Goal: Task Accomplishment & Management: Manage account settings

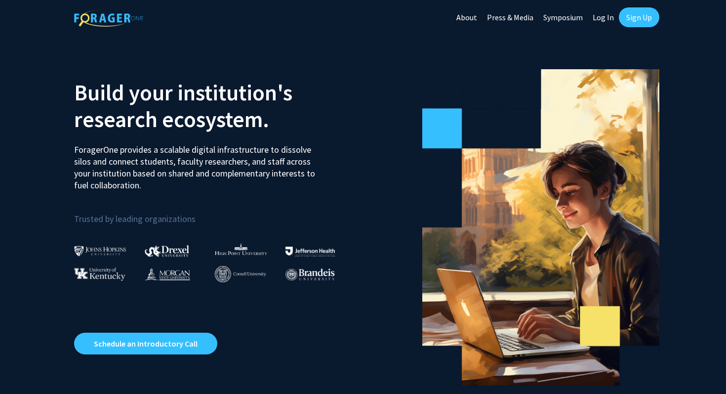
click at [606, 20] on link "Log In" at bounding box center [603, 17] width 31 height 35
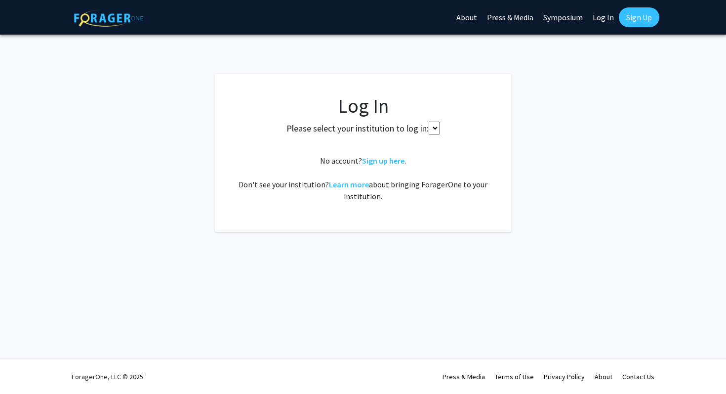
select select
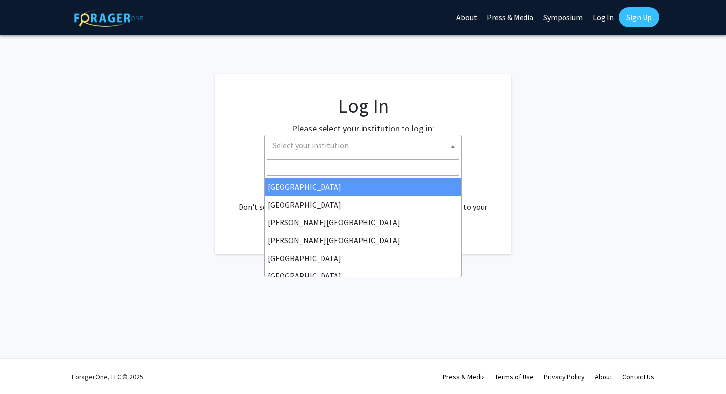
click at [383, 144] on span "Select your institution" at bounding box center [365, 145] width 193 height 20
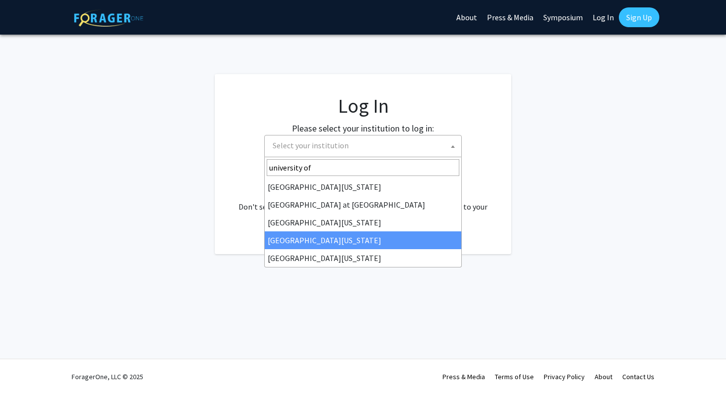
type input "university of"
select select "31"
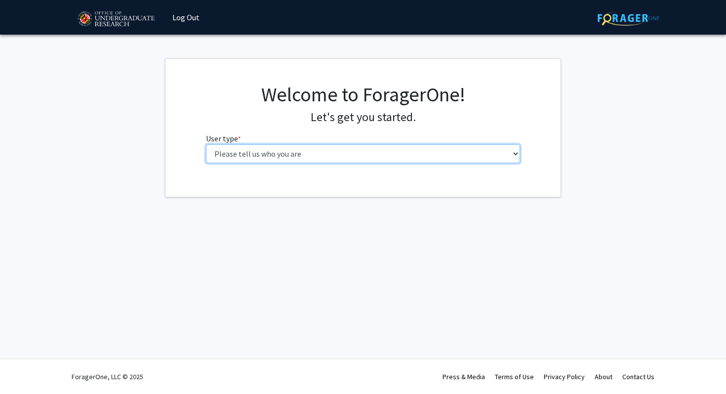
click at [359, 161] on select "Please tell us who you are Undergraduate Student Master's Student Doctoral Cand…" at bounding box center [363, 153] width 315 height 19
select select "1: undergrad"
click at [206, 144] on select "Please tell us who you are Undergraduate Student Master's Student Doctoral Cand…" at bounding box center [363, 153] width 315 height 19
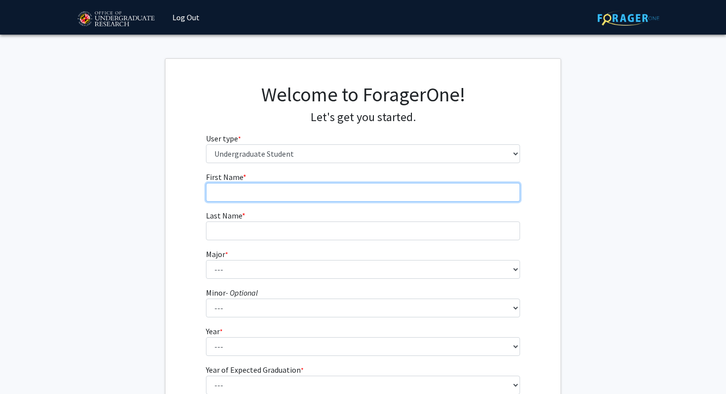
click at [327, 196] on input "First Name * required" at bounding box center [363, 192] width 315 height 19
type input "Isabella"
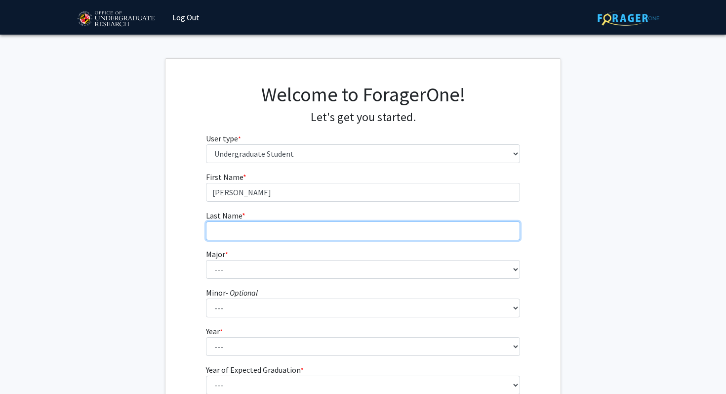
click at [237, 234] on input "Last Name * required" at bounding box center [363, 230] width 315 height 19
type input "Hahnfeld"
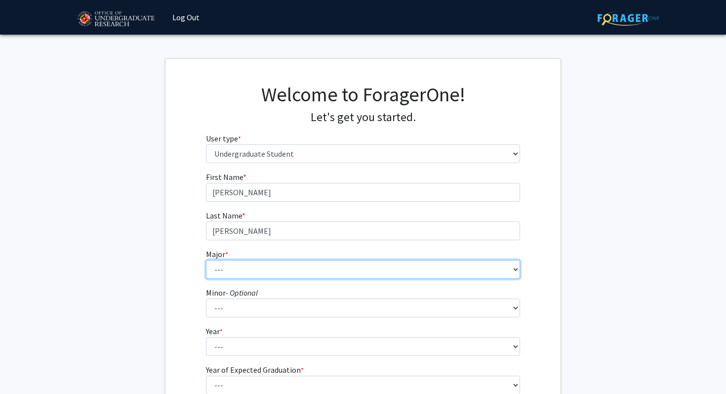
click at [232, 271] on select "--- Accounting Aerospace Engineering African American and Africana Studies Agri…" at bounding box center [363, 269] width 315 height 19
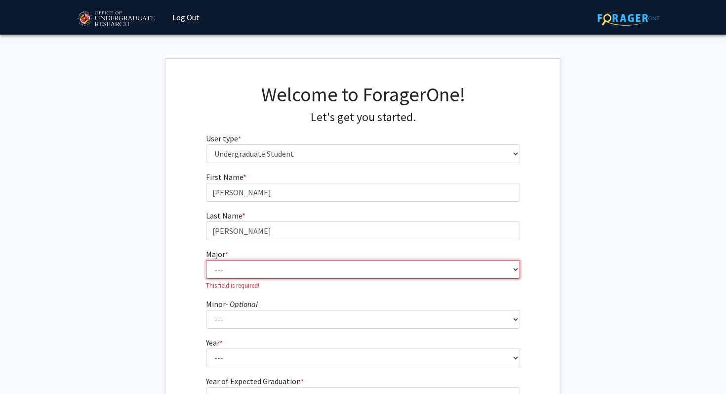
click at [303, 260] on select "--- Accounting Aerospace Engineering African American and Africana Studies Agri…" at bounding box center [363, 269] width 315 height 19
select select "7: 2308"
click at [206, 260] on select "--- Accounting Aerospace Engineering African American and Africana Studies Agri…" at bounding box center [363, 269] width 315 height 19
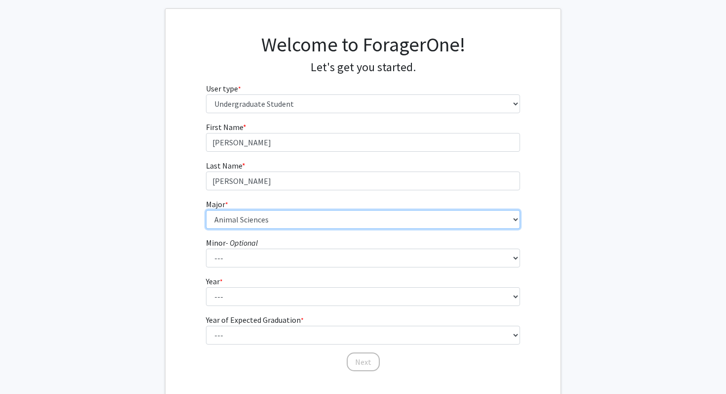
scroll to position [53, 0]
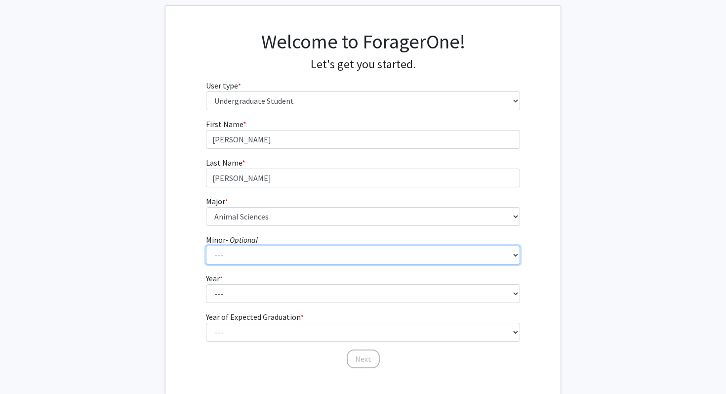
click at [253, 250] on select "--- Actuarial Mathematics Advanced Cybersecurity Experience for Students Africa…" at bounding box center [363, 255] width 315 height 19
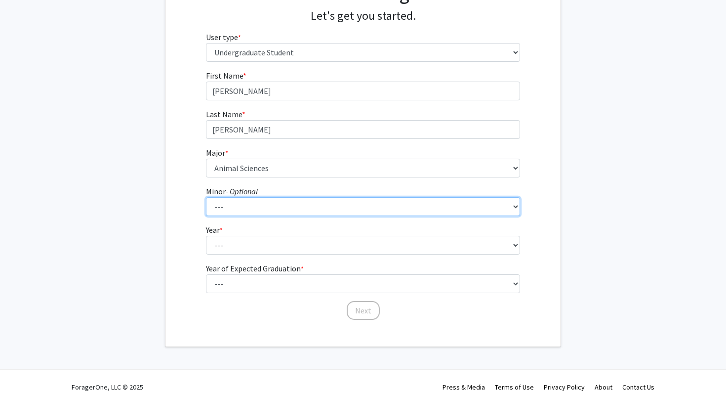
scroll to position [102, 0]
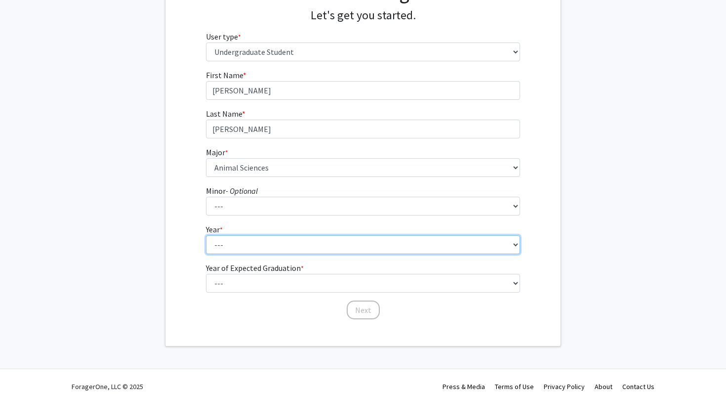
click at [363, 244] on select "--- First-year Sophomore Junior Senior Postbaccalaureate Certificate" at bounding box center [363, 244] width 315 height 19
click at [306, 241] on select "--- First-year Sophomore Junior Senior Postbaccalaureate Certificate" at bounding box center [363, 244] width 315 height 19
select select "1: first-year"
click at [206, 235] on select "--- First-year Sophomore Junior Senior Postbaccalaureate Certificate" at bounding box center [363, 244] width 315 height 19
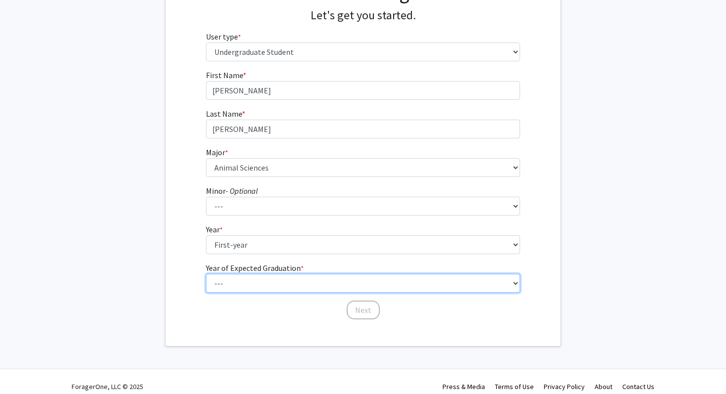
click at [273, 284] on select "--- 2025 2026 2027 2028 2029 2030 2031 2032 2033 2034" at bounding box center [363, 283] width 315 height 19
select select "5: 2029"
click at [206, 274] on select "--- 2025 2026 2027 2028 2029 2030 2031 2032 2033 2034" at bounding box center [363, 283] width 315 height 19
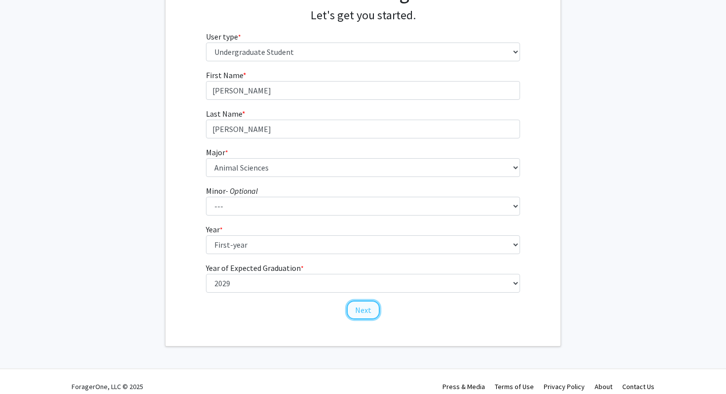
click at [369, 308] on button "Next" at bounding box center [363, 309] width 33 height 19
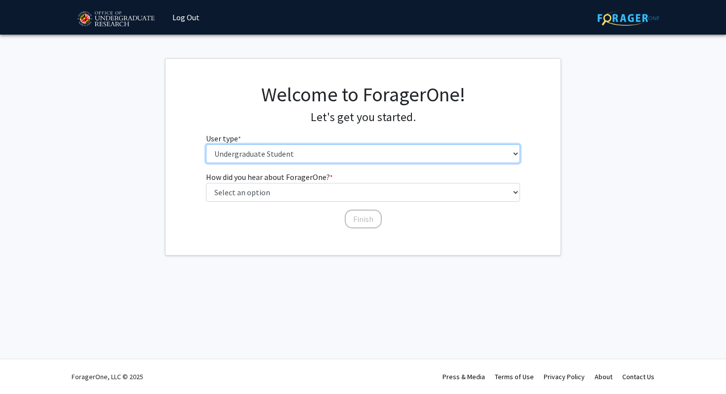
click at [241, 154] on select "Please tell us who you are Undergraduate Student Master's Student Doctoral Cand…" at bounding box center [363, 153] width 315 height 19
click at [206, 144] on select "Please tell us who you are Undergraduate Student Master's Student Doctoral Cand…" at bounding box center [363, 153] width 315 height 19
click at [241, 154] on select "Please tell us who you are Undergraduate Student Master's Student Doctoral Cand…" at bounding box center [363, 153] width 315 height 19
click at [206, 144] on select "Please tell us who you are Undergraduate Student Master's Student Doctoral Cand…" at bounding box center [363, 153] width 315 height 19
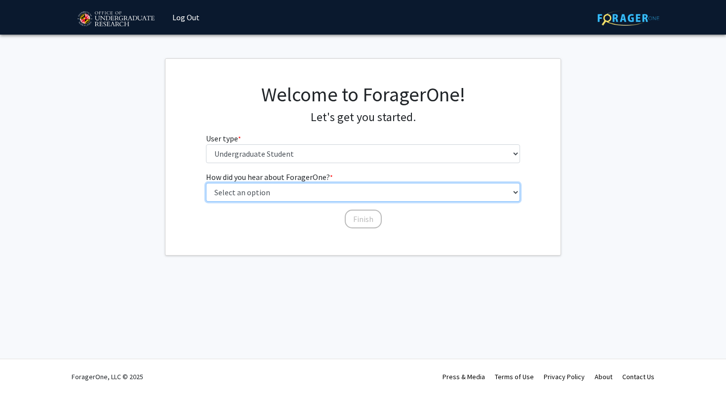
click at [240, 191] on select "Select an option Peer/student recommendation Faculty/staff recommendation Unive…" at bounding box center [363, 192] width 315 height 19
select select "4: university_email"
click at [206, 183] on select "Select an option Peer/student recommendation Faculty/staff recommendation Unive…" at bounding box center [363, 192] width 315 height 19
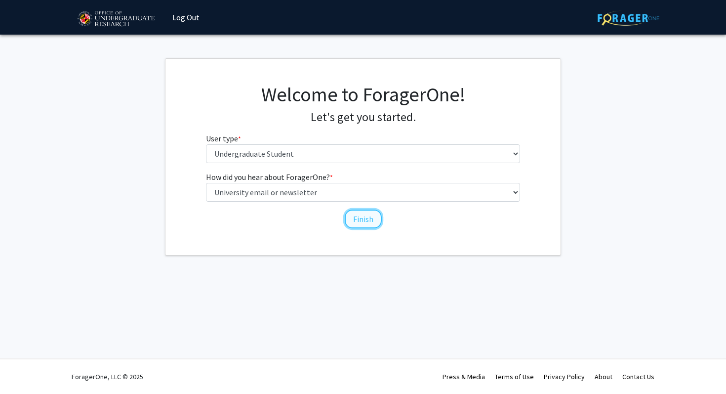
click at [365, 217] on button "Finish" at bounding box center [363, 219] width 37 height 19
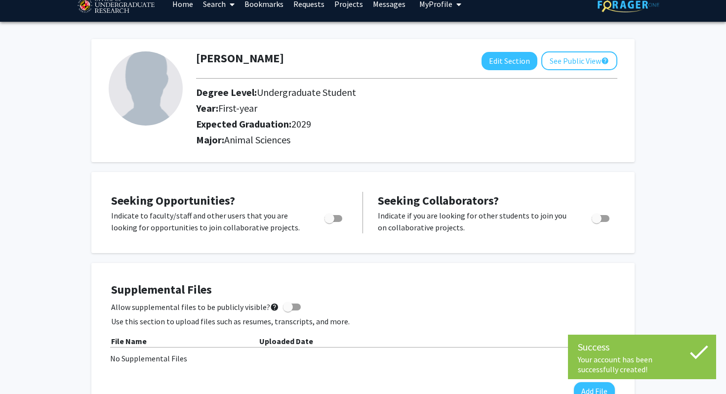
scroll to position [22, 0]
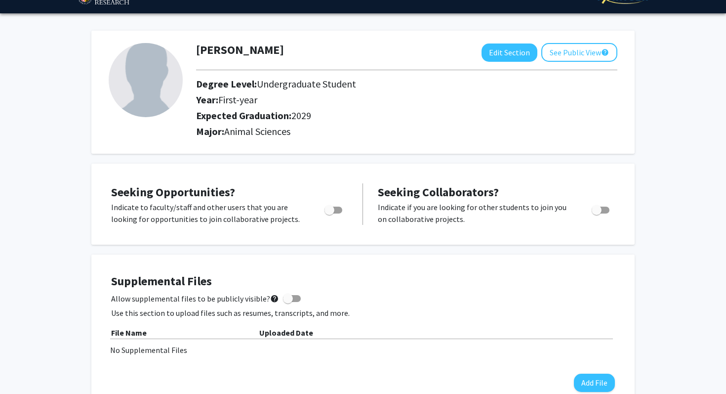
click at [525, 63] on div at bounding box center [407, 70] width 436 height 16
click at [523, 63] on div at bounding box center [407, 70] width 436 height 16
click at [513, 54] on button "Edit Section" at bounding box center [510, 52] width 56 height 18
select select "first-year"
select select "2029"
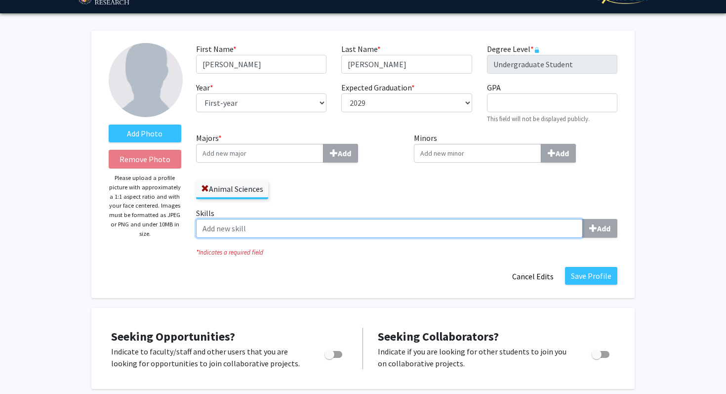
click at [381, 228] on input "Skills Add" at bounding box center [389, 228] width 387 height 19
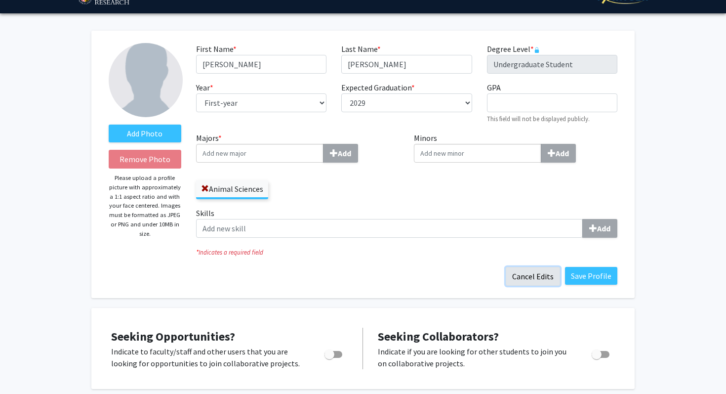
click at [546, 279] on button "Cancel Edits" at bounding box center [533, 276] width 54 height 19
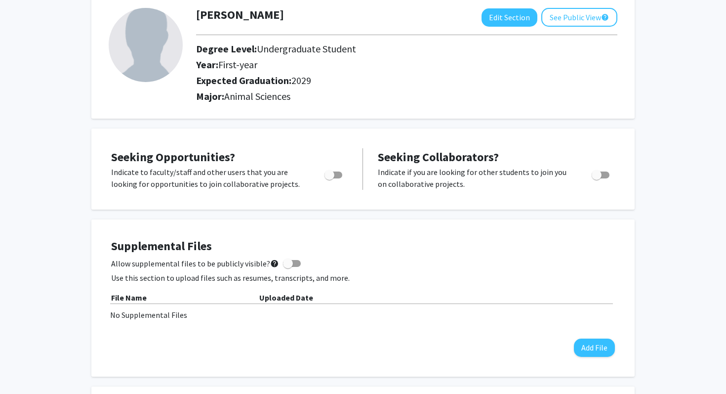
scroll to position [60, 0]
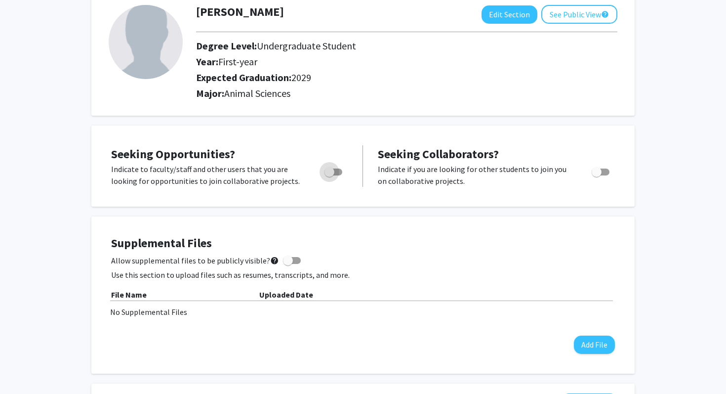
click at [336, 174] on span "Toggle" at bounding box center [334, 172] width 18 height 7
click at [330, 175] on input "Are you actively seeking opportunities?" at bounding box center [329, 175] width 0 height 0
checkbox input "true"
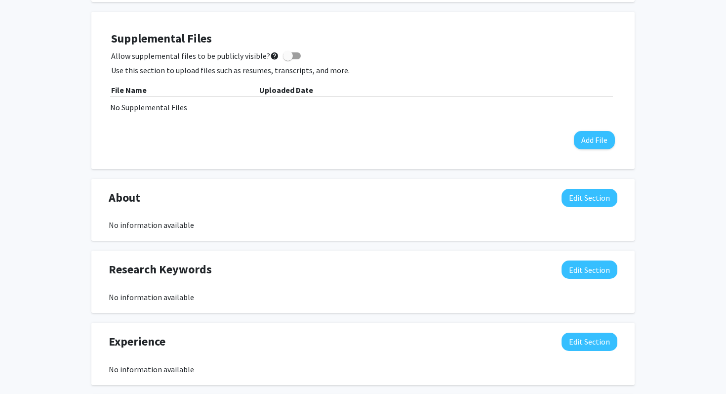
scroll to position [263, 0]
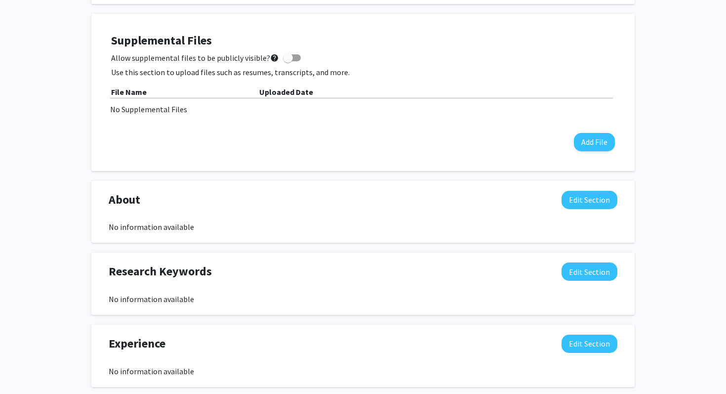
click at [170, 292] on div "Research Keywords Edit Section No information available" at bounding box center [363, 283] width 524 height 43
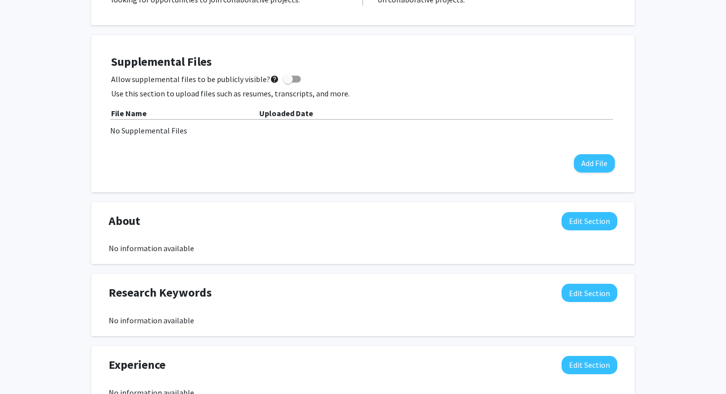
scroll to position [222, 0]
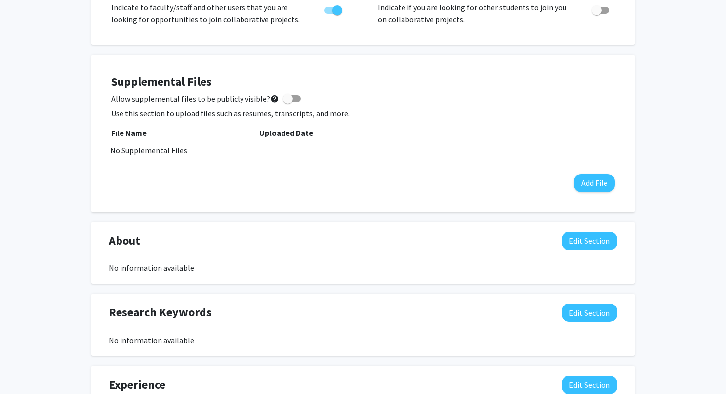
click at [596, 252] on div "About Edit Section" at bounding box center [363, 243] width 524 height 23
click at [588, 237] on button "Edit Section" at bounding box center [590, 241] width 56 height 18
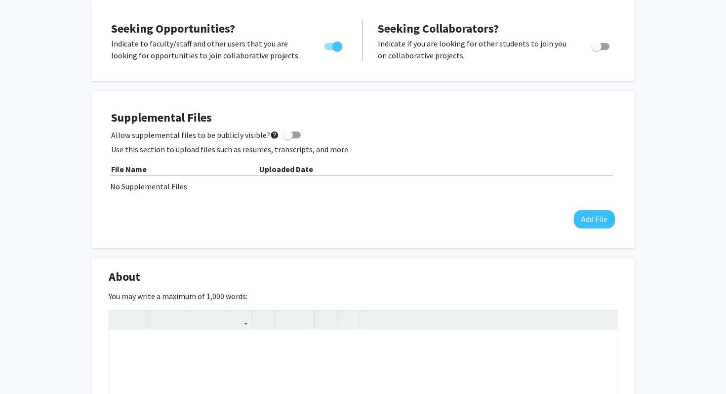
scroll to position [203, 0]
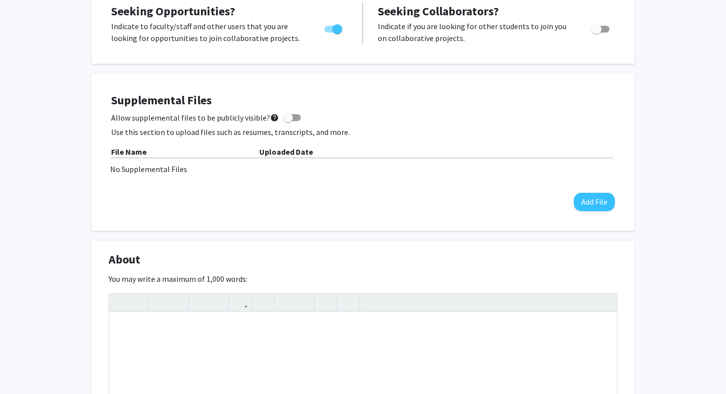
click at [131, 165] on div "No Supplemental Files" at bounding box center [363, 169] width 506 height 12
click at [132, 148] on b "File Name" at bounding box center [129, 152] width 36 height 10
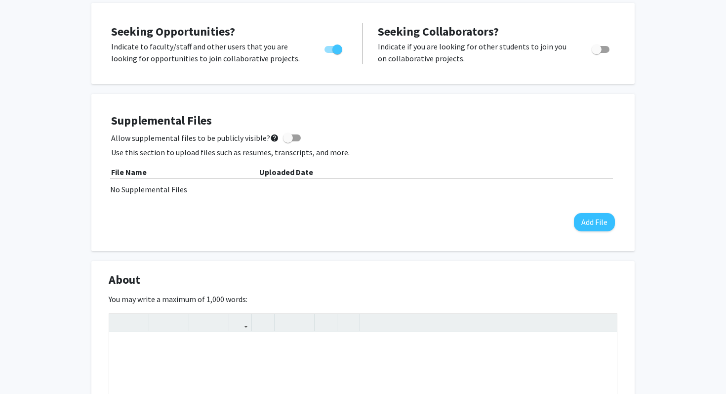
scroll to position [185, 0]
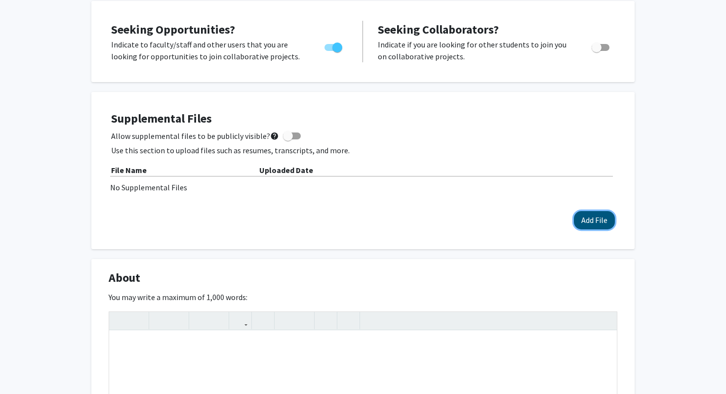
click at [605, 217] on button "Add File" at bounding box center [594, 220] width 41 height 18
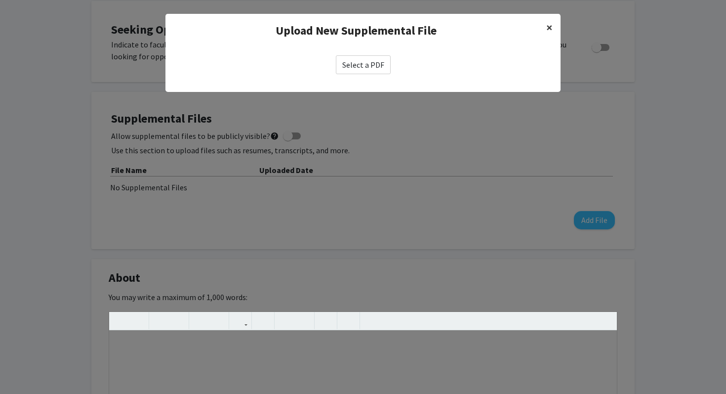
click at [551, 27] on span "×" at bounding box center [550, 27] width 6 height 15
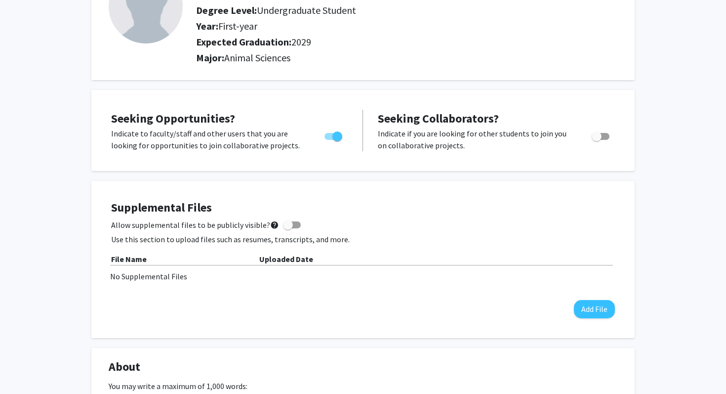
scroll to position [106, 0]
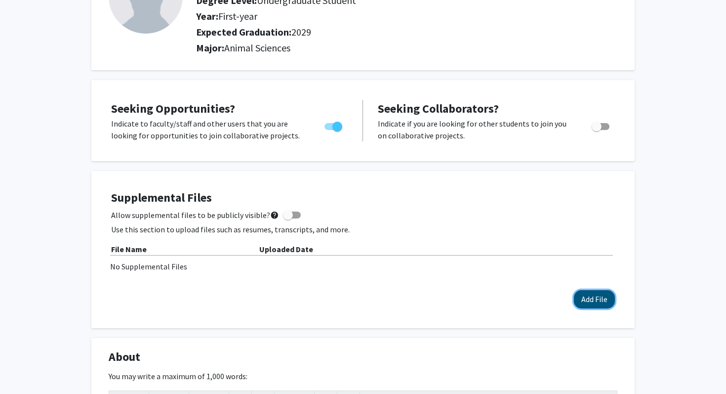
click at [589, 304] on button "Add File" at bounding box center [594, 299] width 41 height 18
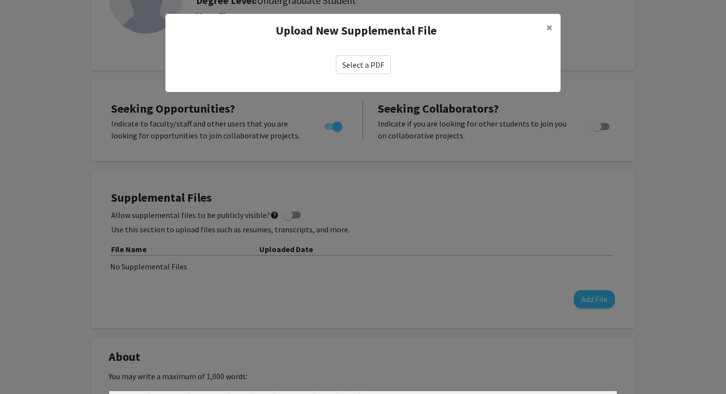
click at [363, 67] on label "Select a PDF" at bounding box center [363, 64] width 55 height 19
click at [0, 0] on input "Select a PDF" at bounding box center [0, 0] width 0 height 0
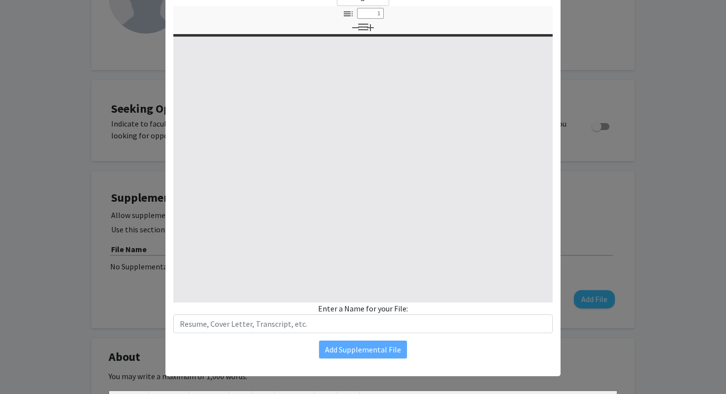
scroll to position [74, 0]
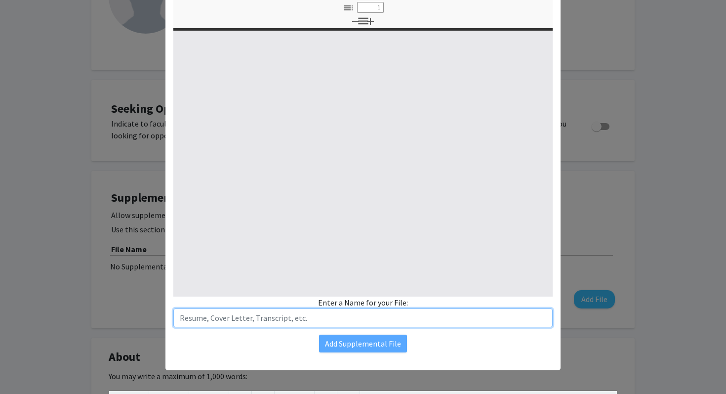
click at [253, 319] on input "text" at bounding box center [363, 317] width 380 height 19
type input "Resume"
type input "0"
select select "custom"
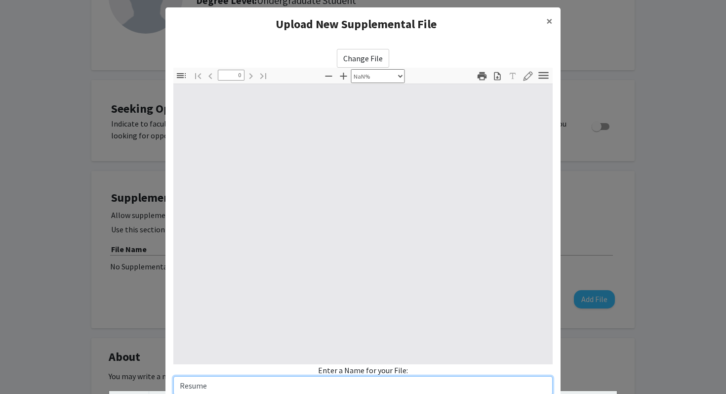
scroll to position [0, 0]
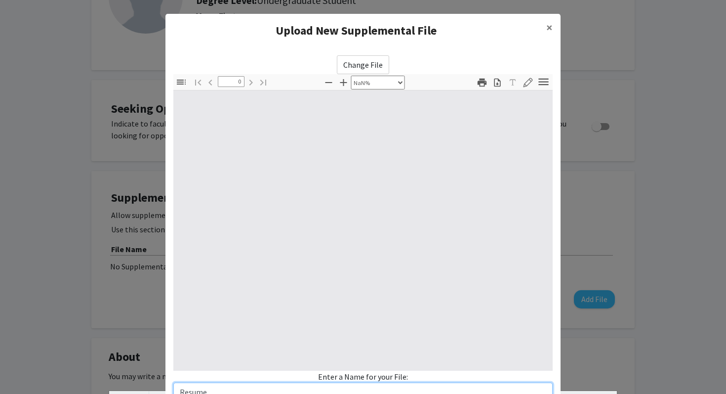
type input "1"
select select "auto"
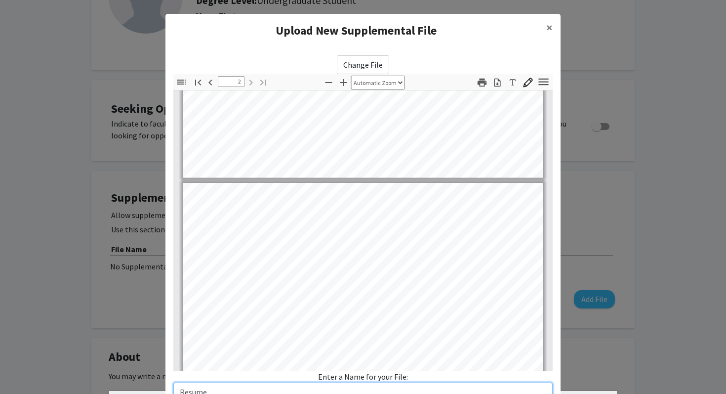
scroll to position [378, 0]
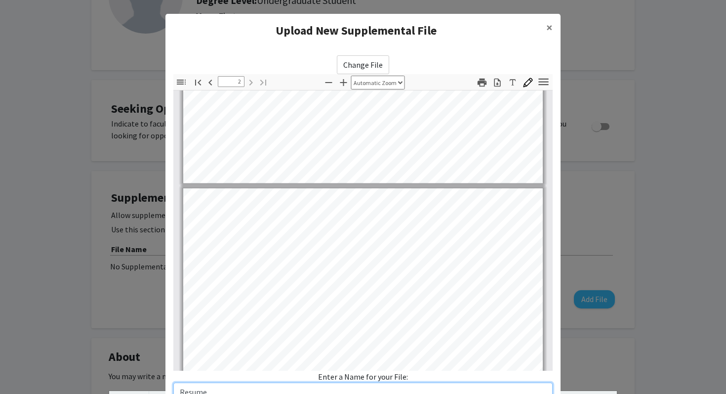
type input "1"
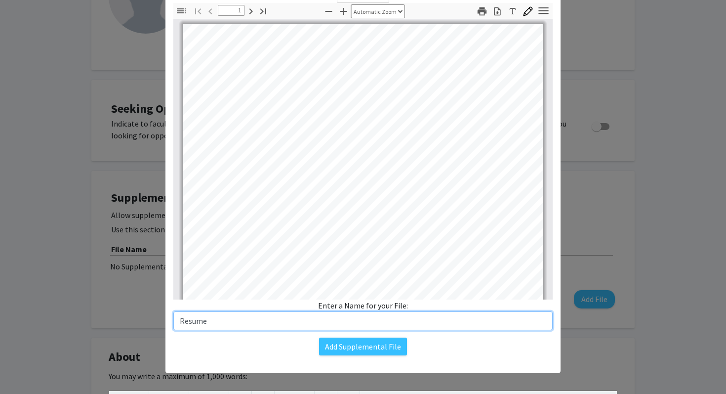
scroll to position [72, 0]
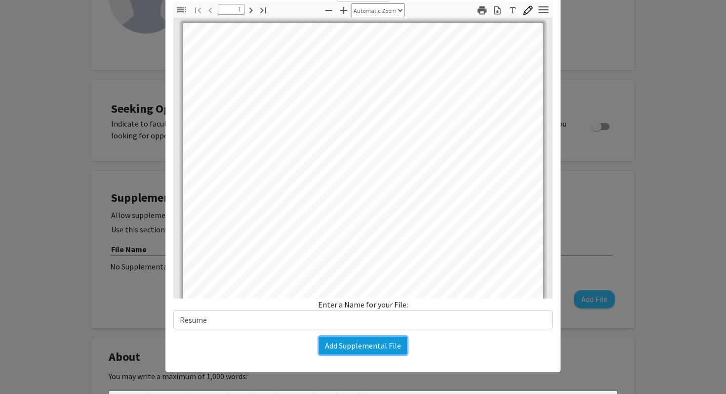
click at [377, 353] on button "Add Supplemental File" at bounding box center [363, 346] width 88 height 18
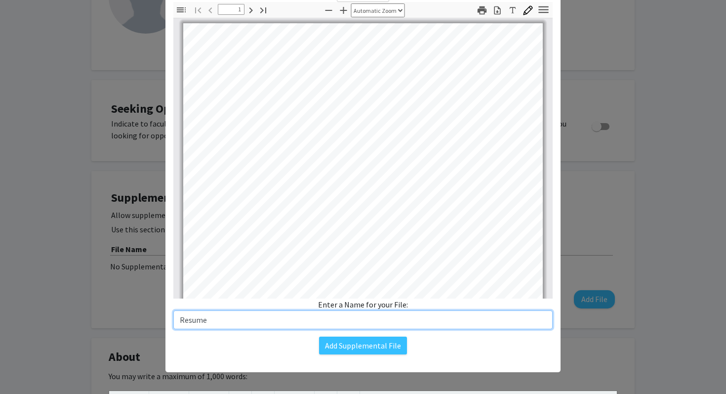
click at [438, 320] on input "Resume" at bounding box center [363, 319] width 380 height 19
type input "Resume"
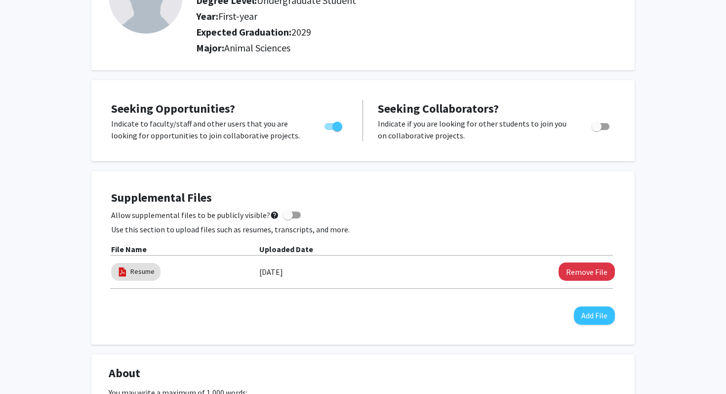
click at [315, 281] on div "Resume 08/12/2025 Remove File" at bounding box center [363, 271] width 504 height 23
click at [154, 272] on mat-chip "Resume" at bounding box center [135, 272] width 49 height 18
click at [141, 275] on link "Resume" at bounding box center [142, 271] width 24 height 10
select select "custom"
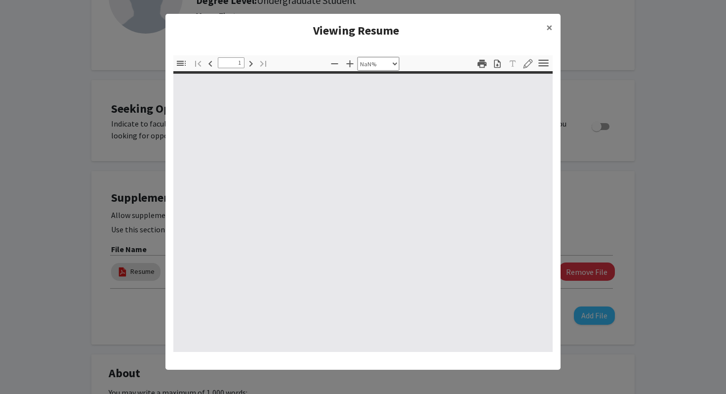
type input "0"
select select "custom"
type input "1"
select select "auto"
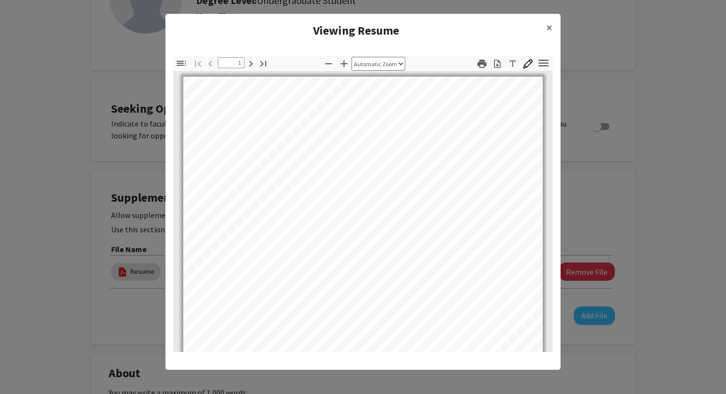
scroll to position [0, 0]
click at [361, 34] on h4 "Viewing Resume" at bounding box center [355, 31] width 365 height 18
click at [550, 23] on span "×" at bounding box center [550, 27] width 6 height 15
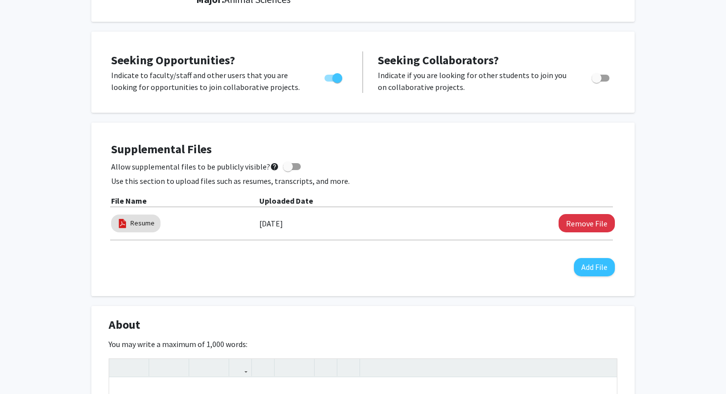
scroll to position [158, 0]
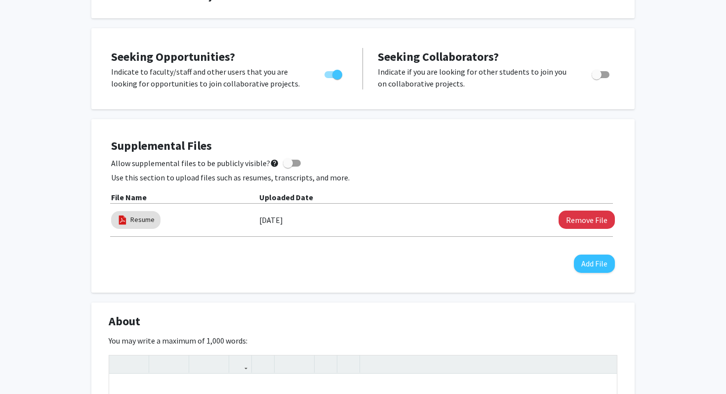
click at [292, 161] on span at bounding box center [292, 163] width 18 height 7
click at [288, 167] on input "Allow supplemental files to be publicly visible? help" at bounding box center [288, 167] width 0 height 0
checkbox input "true"
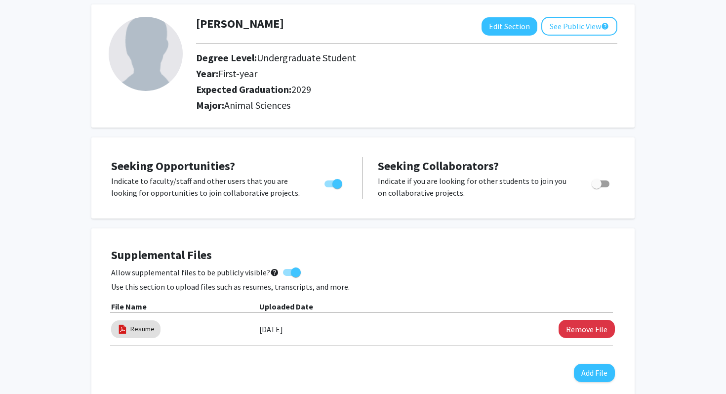
scroll to position [0, 0]
